Goal: Task Accomplishment & Management: Manage account settings

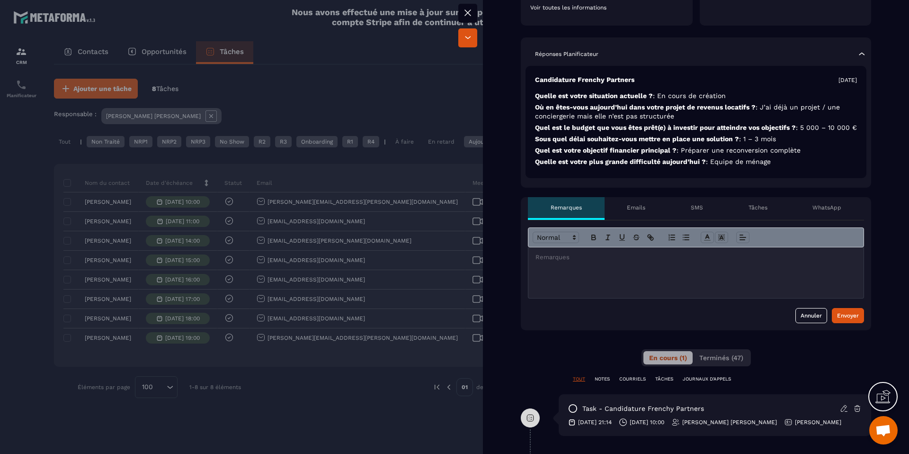
scroll to position [226, 0]
click at [584, 271] on div at bounding box center [696, 272] width 335 height 51
click at [629, 271] on div at bounding box center [696, 272] width 335 height 51
click at [55, 153] on div at bounding box center [454, 227] width 909 height 454
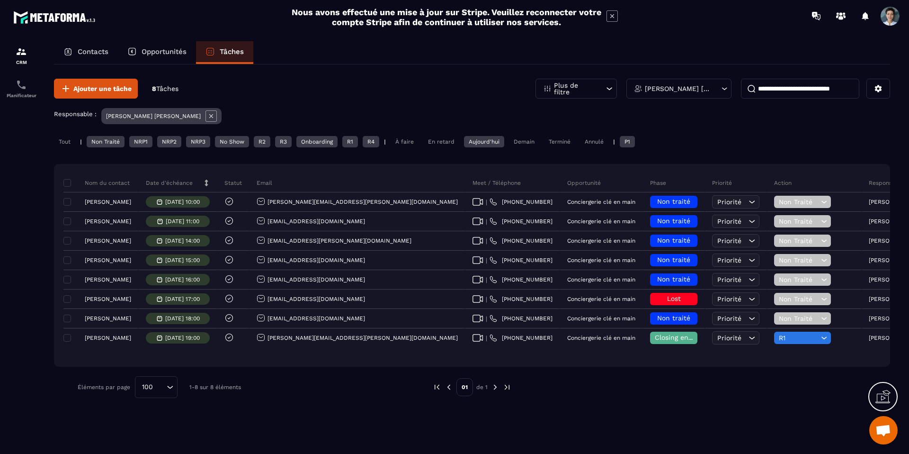
click at [70, 145] on div "Tout" at bounding box center [64, 141] width 21 height 11
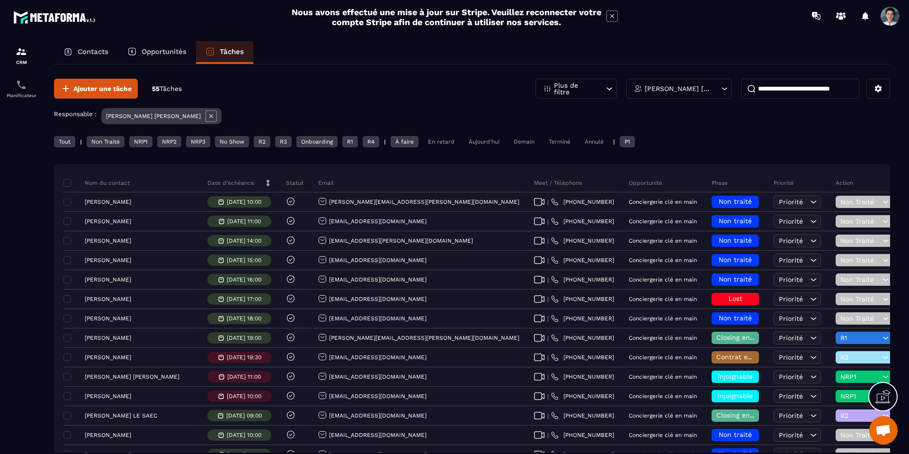
click at [486, 139] on div "Aujourd'hui" at bounding box center [484, 141] width 40 height 11
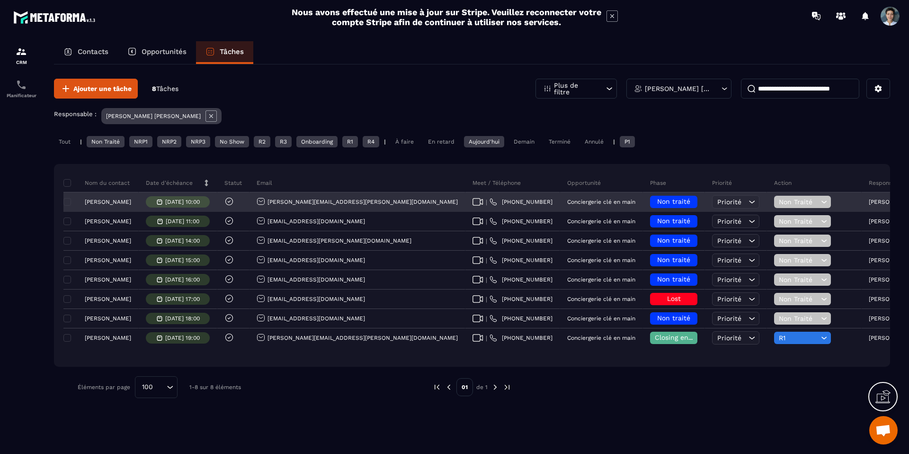
click at [657, 201] on span "Non traité" at bounding box center [673, 201] width 33 height 8
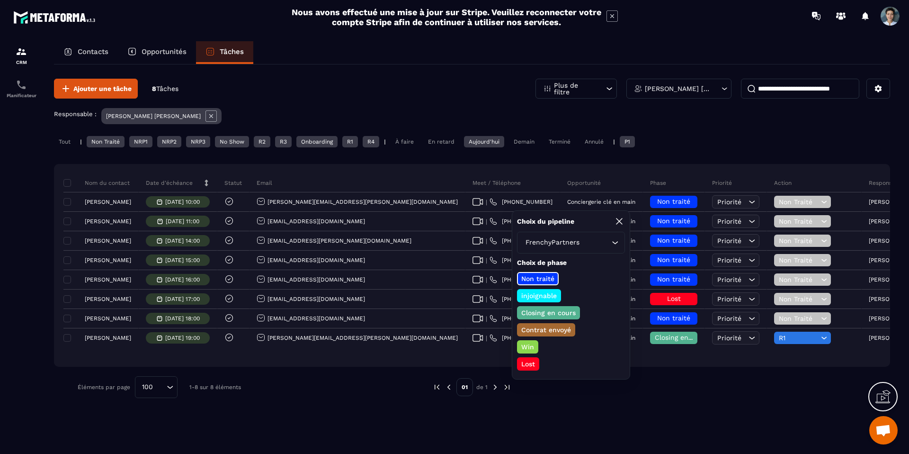
click at [530, 369] on div "Lost" at bounding box center [528, 363] width 22 height 13
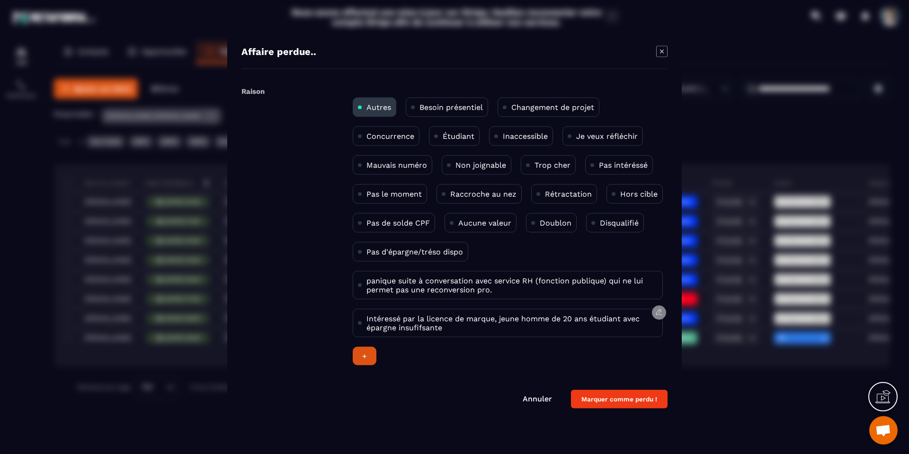
click at [652, 312] on button "Modal window" at bounding box center [659, 312] width 14 height 14
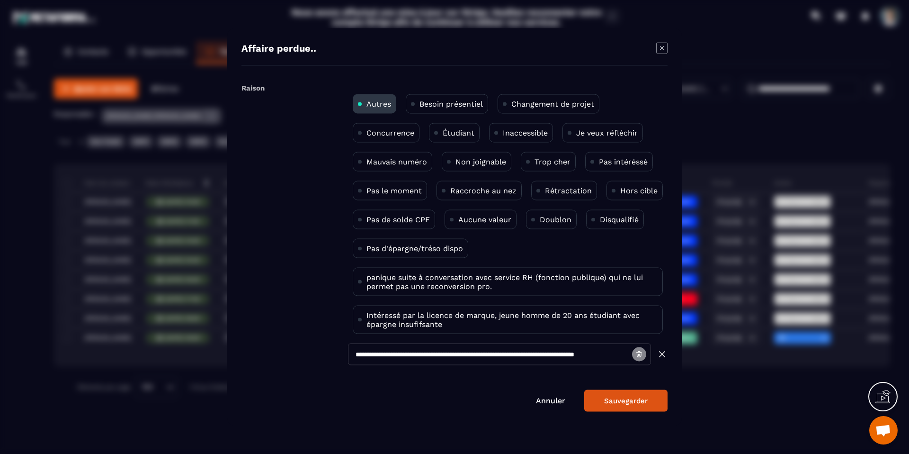
click at [640, 354] on icon "Modal window" at bounding box center [639, 354] width 1 height 1
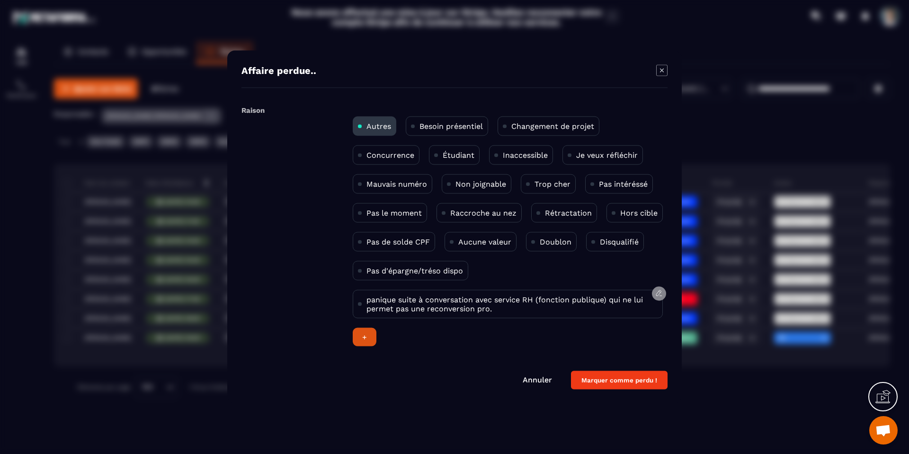
click at [656, 292] on icon "Modal window" at bounding box center [659, 293] width 8 height 8
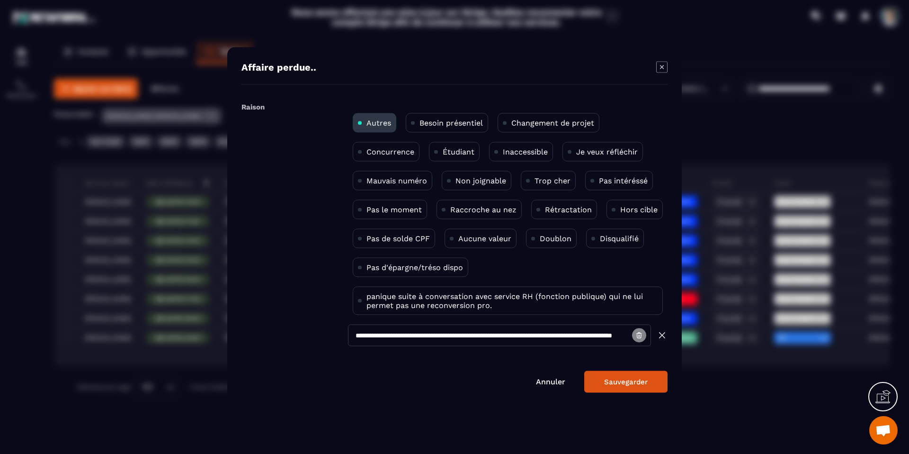
click at [640, 341] on button "Modal window" at bounding box center [639, 335] width 14 height 14
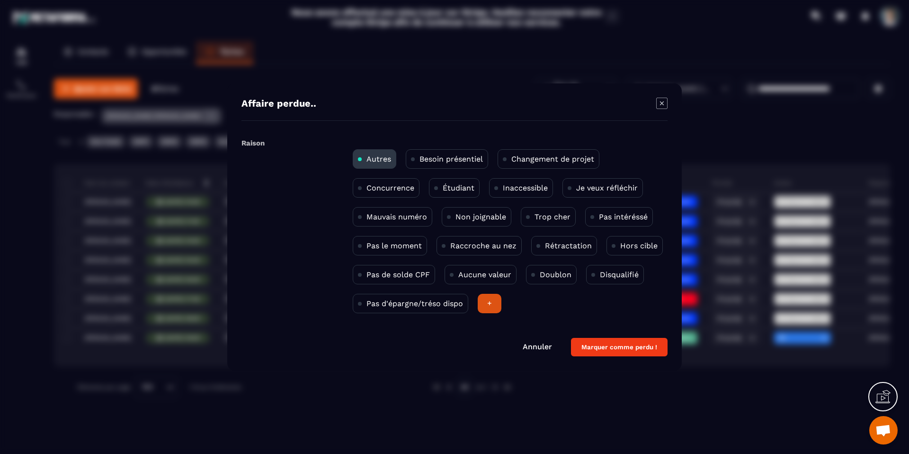
click at [487, 303] on div "+" at bounding box center [490, 303] width 24 height 19
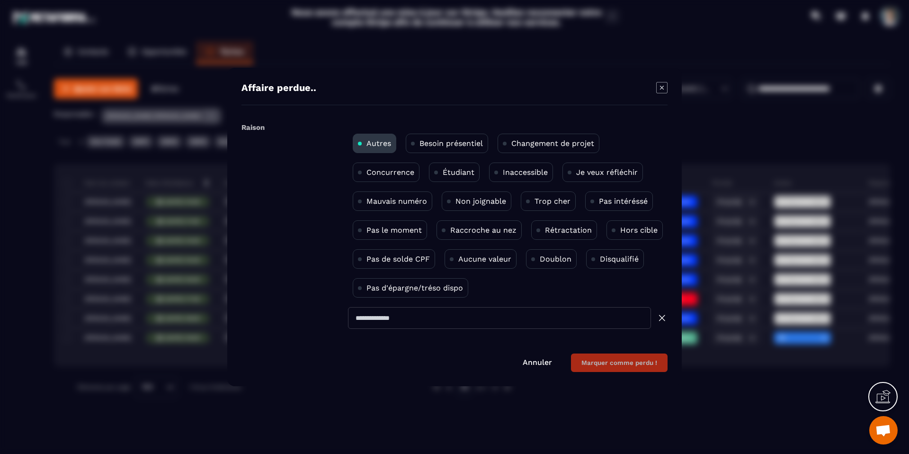
click at [486, 307] on input "Modal window" at bounding box center [499, 318] width 303 height 22
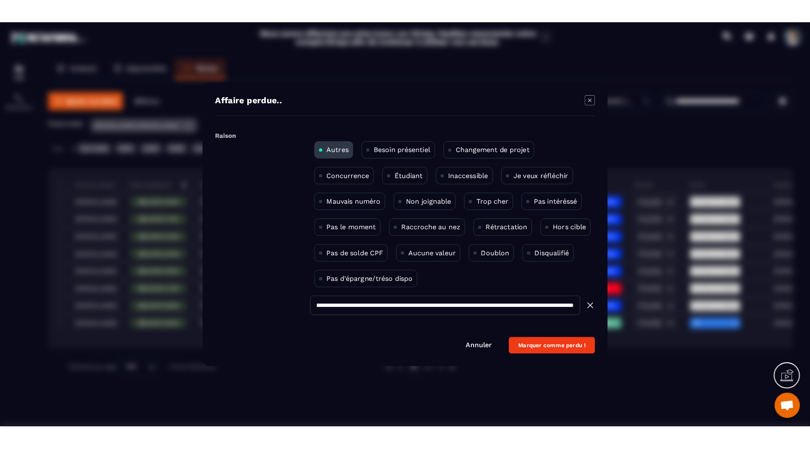
scroll to position [0, 209]
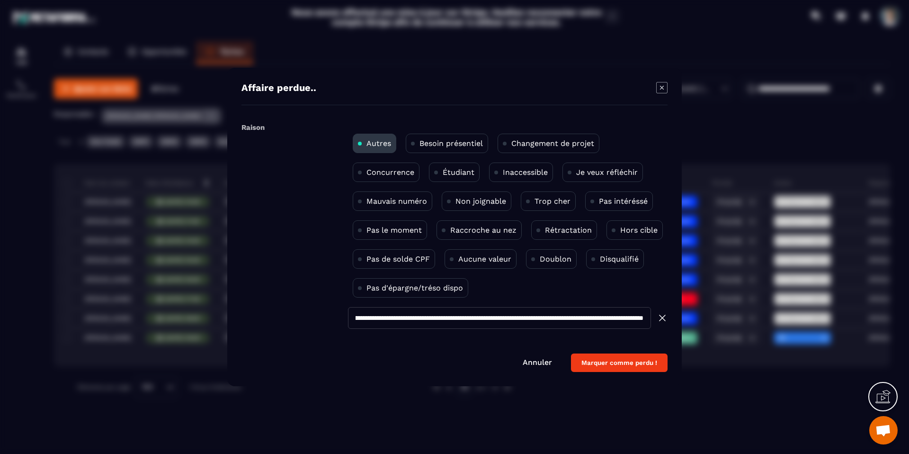
drag, startPoint x: 646, startPoint y: 320, endPoint x: 167, endPoint y: 302, distance: 479.6
click at [167, 302] on section "**********" at bounding box center [454, 227] width 909 height 454
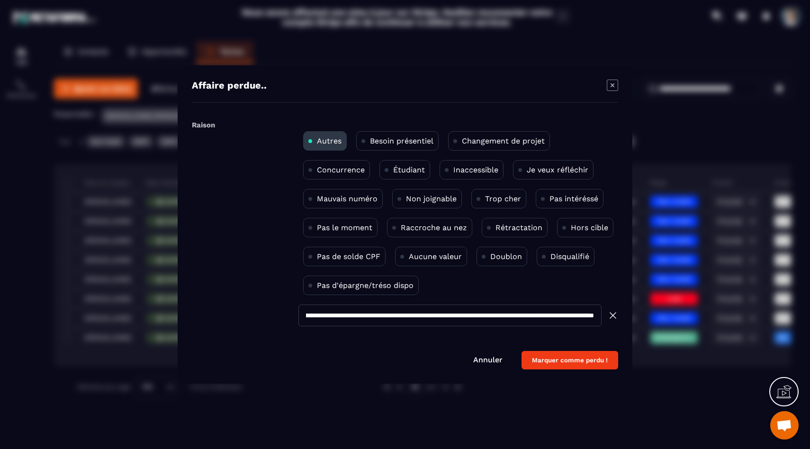
scroll to position [0, 0]
paste input "**********"
type input "**********"
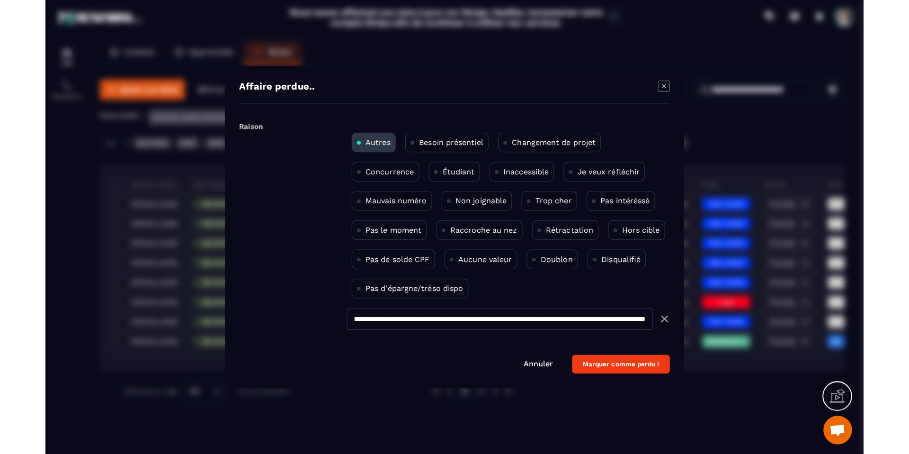
scroll to position [0, 0]
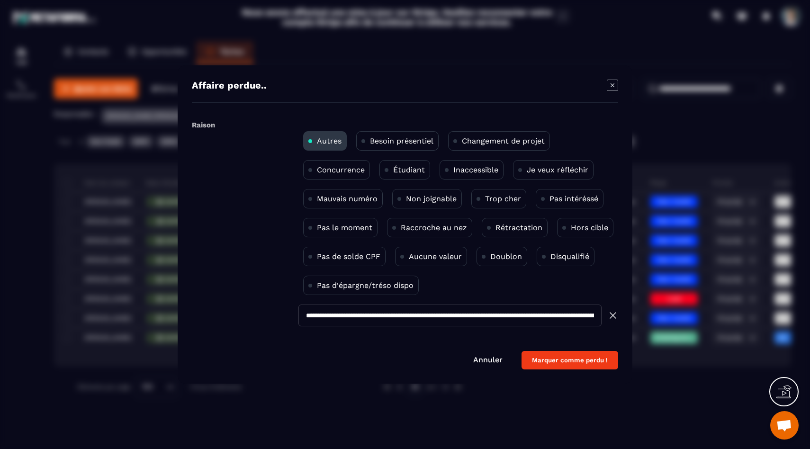
drag, startPoint x: 579, startPoint y: 357, endPoint x: 539, endPoint y: 309, distance: 62.5
click at [540, 309] on form "**********" at bounding box center [405, 243] width 426 height 252
click at [556, 354] on button "Marquer comme perdu !" at bounding box center [569, 360] width 97 height 18
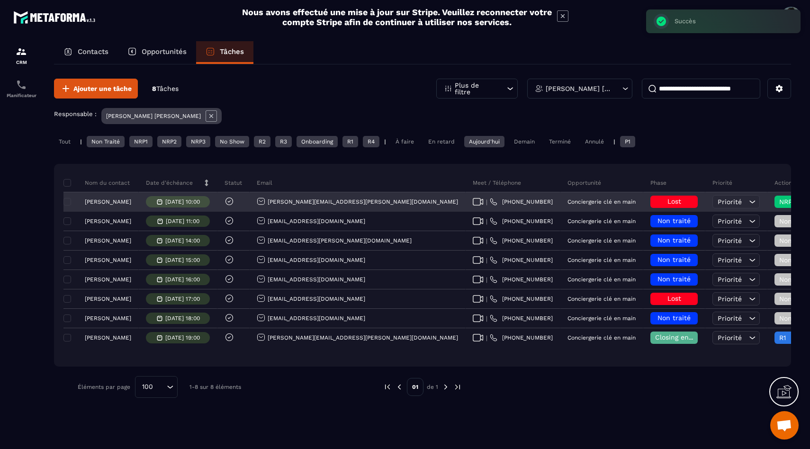
click at [655, 203] on h6 "Lost" at bounding box center [674, 202] width 38 height 8
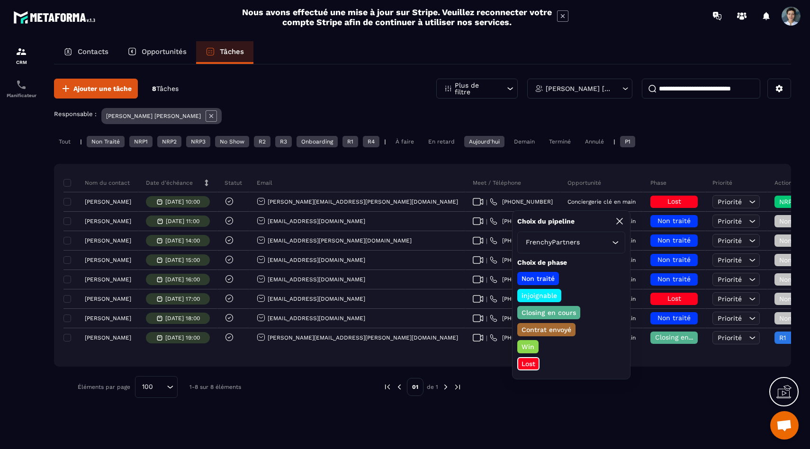
click at [528, 365] on p "Lost" at bounding box center [528, 363] width 17 height 9
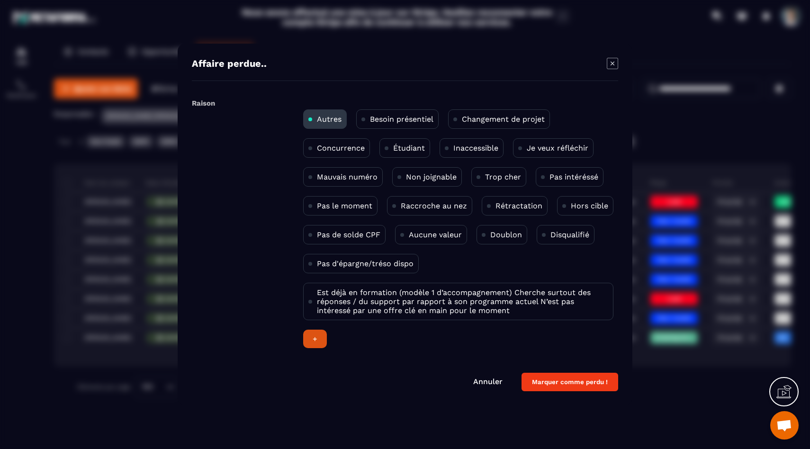
click at [318, 337] on div "+" at bounding box center [315, 339] width 24 height 18
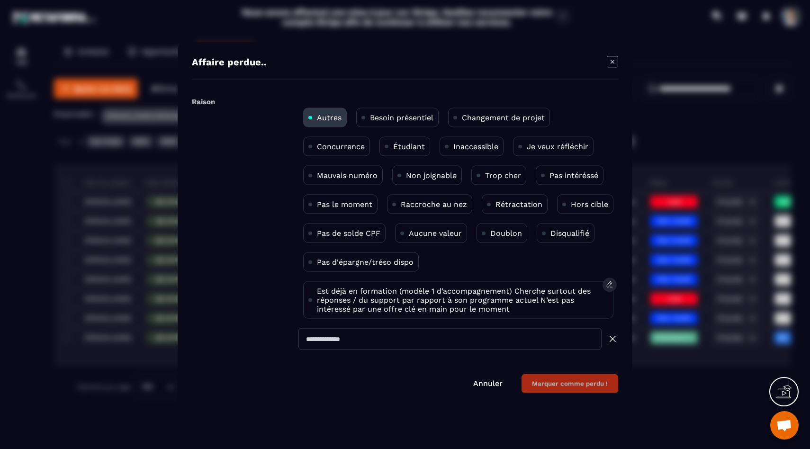
click at [373, 303] on p "Est déjà en formation (modèle 1 d’accompagnement) Cherche surtout des réponses …" at bounding box center [462, 300] width 291 height 27
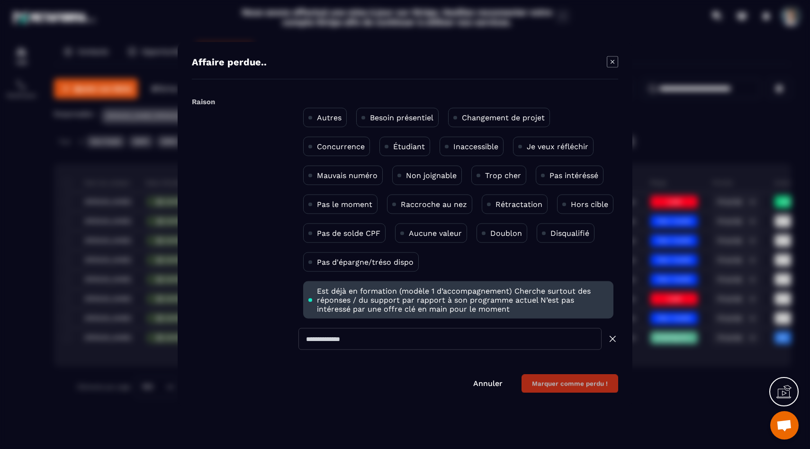
click at [457, 386] on div "Annuler Marquer comme perdu !" at bounding box center [405, 384] width 426 height 18
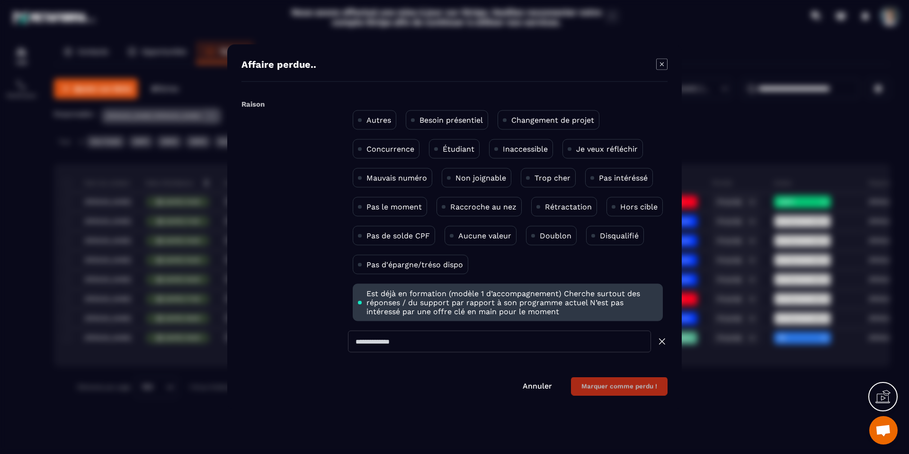
click at [667, 56] on div "Affaire [PERSON_NAME].. Raison Autres Besoin présentiel Changement de projet Co…" at bounding box center [454, 227] width 455 height 365
click at [665, 63] on icon "Modal window" at bounding box center [661, 64] width 11 height 11
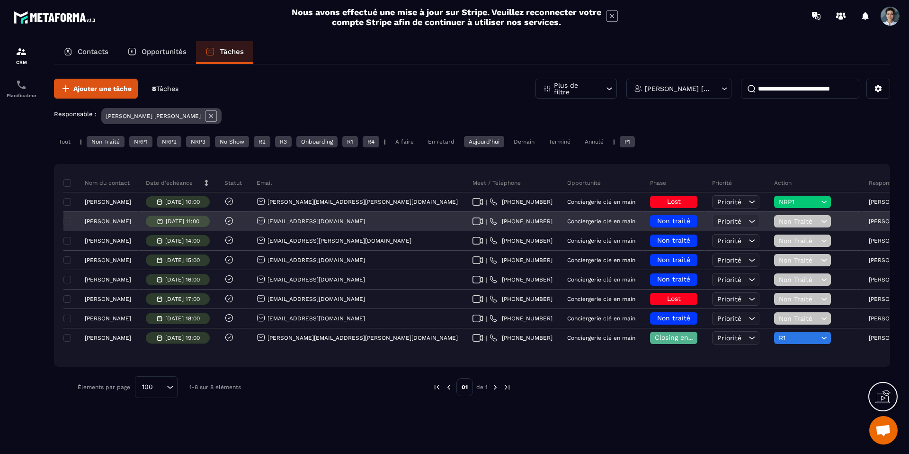
click at [120, 218] on p "[PERSON_NAME]" at bounding box center [108, 221] width 46 height 7
